Goal: Information Seeking & Learning: Learn about a topic

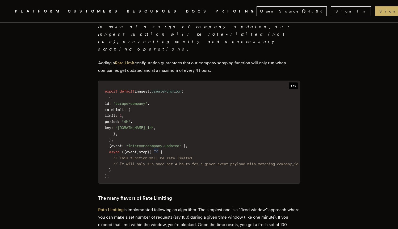
scroll to position [525, 0]
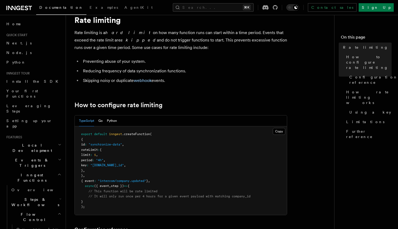
scroll to position [18, 0]
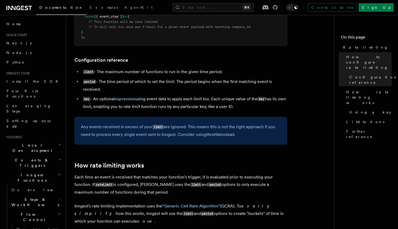
scroll to position [190, 0]
click at [191, 126] on p "Any events received in excess of your limit are ignored. This means this is not…" at bounding box center [181, 130] width 200 height 15
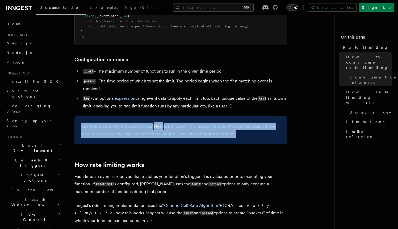
click at [189, 132] on p "Any events received in excess of your limit are ignored. This means this is not…" at bounding box center [181, 130] width 200 height 15
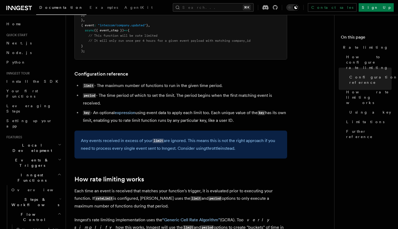
scroll to position [0, 0]
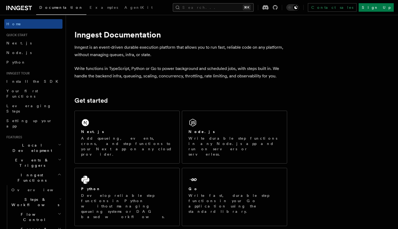
click at [215, 7] on button "Search... ⌘K" at bounding box center [213, 7] width 81 height 9
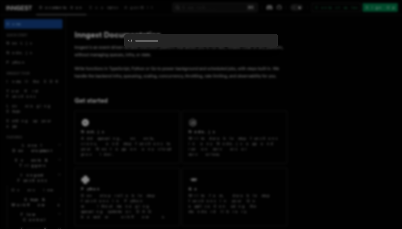
type input "**********"
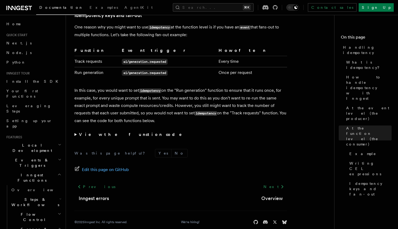
scroll to position [1060, 0]
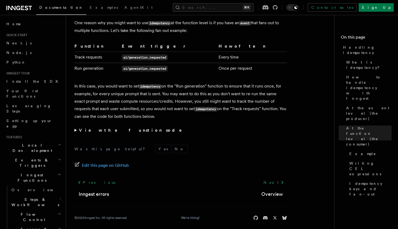
click at [108, 128] on strong "View the function code" at bounding box center [134, 130] width 110 height 5
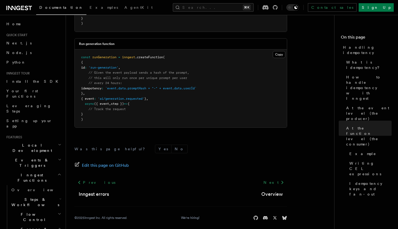
scroll to position [0, 0]
